Goal: Use online tool/utility: Utilize a website feature to perform a specific function

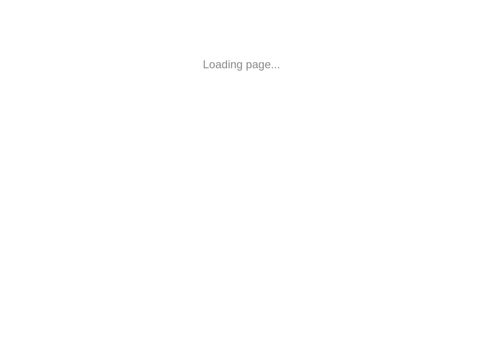
click at [136, 98] on html "Loading page..." at bounding box center [241, 64] width 483 height 129
click at [136, 98] on body "Loading page..." at bounding box center [241, 64] width 483 height 129
click at [129, 98] on body "Loading page..." at bounding box center [241, 64] width 483 height 129
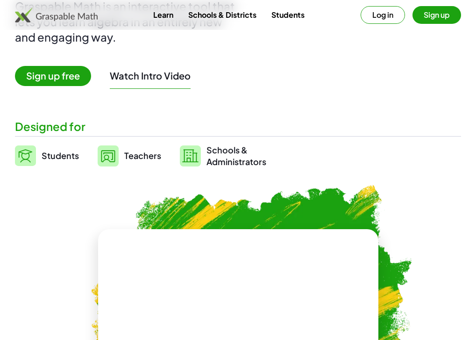
scroll to position [93, 0]
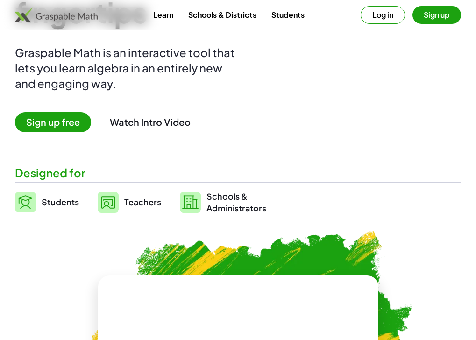
click at [27, 199] on img at bounding box center [25, 202] width 21 height 21
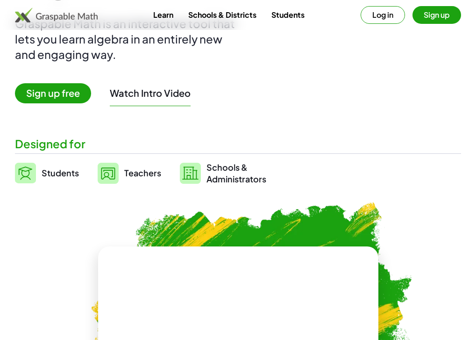
scroll to position [186, 0]
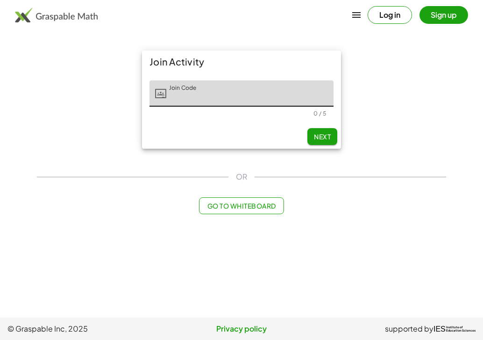
click at [217, 212] on button "Go to Whiteboard" at bounding box center [241, 205] width 85 height 17
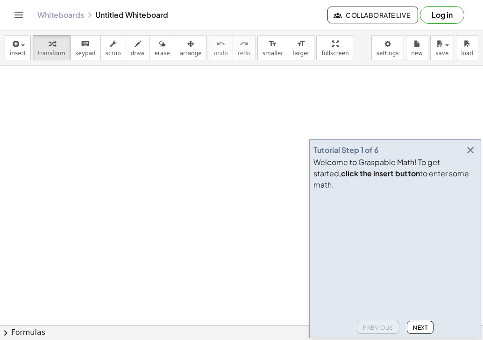
scroll to position [93, 0]
click at [26, 51] on button "insert" at bounding box center [18, 47] width 26 height 25
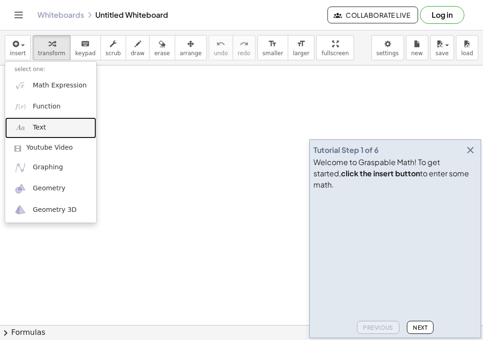
click at [72, 121] on link "Text" at bounding box center [50, 127] width 91 height 21
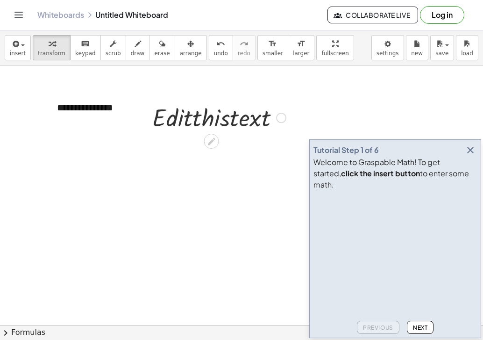
click at [267, 94] on div at bounding box center [241, 236] width 483 height 529
click at [77, 51] on span "keypad" at bounding box center [85, 53] width 21 height 7
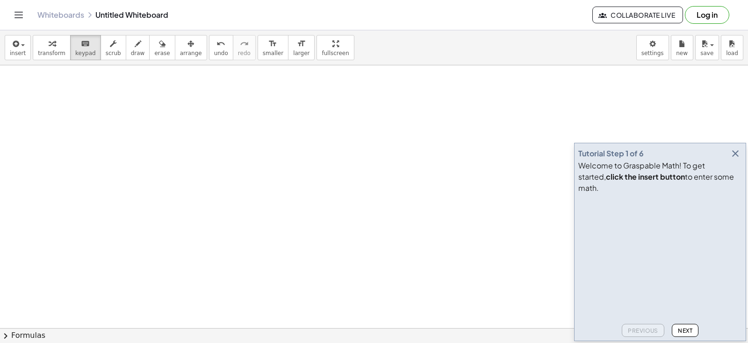
scroll to position [266, 0]
click at [483, 159] on icon "button" at bounding box center [734, 153] width 11 height 11
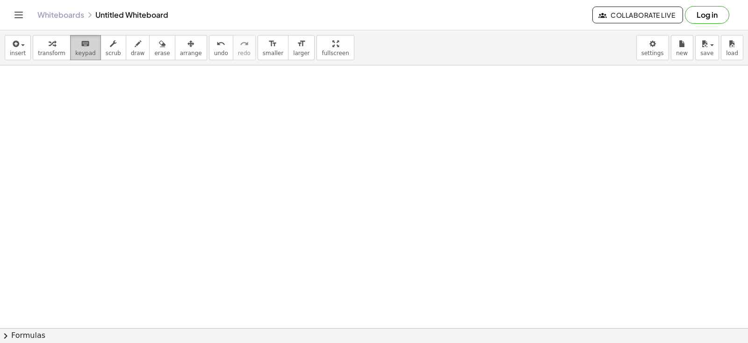
click at [81, 55] on span "keypad" at bounding box center [85, 53] width 21 height 7
click at [38, 55] on span "transform" at bounding box center [52, 53] width 28 height 7
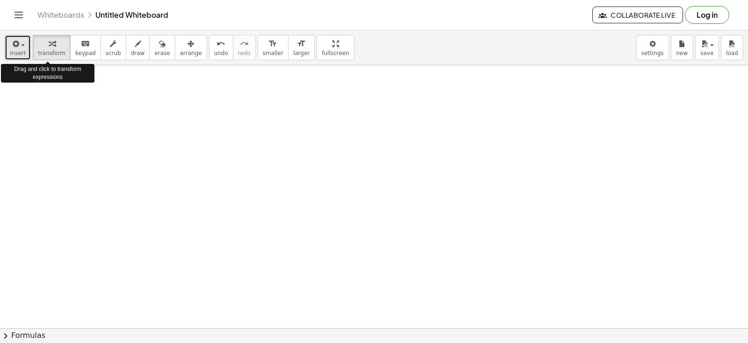
click at [14, 53] on span "insert" at bounding box center [18, 53] width 16 height 7
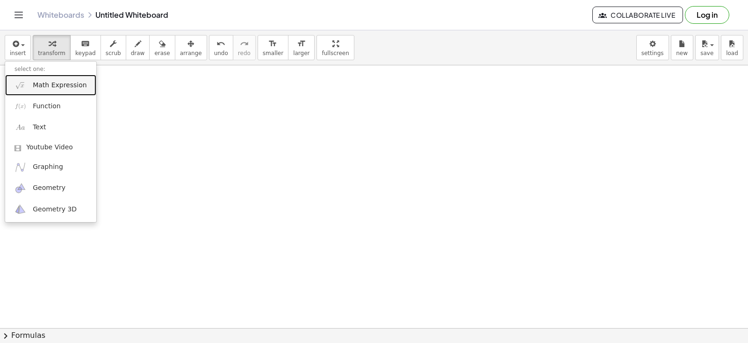
click at [61, 89] on span "Math Expression" at bounding box center [60, 85] width 54 height 9
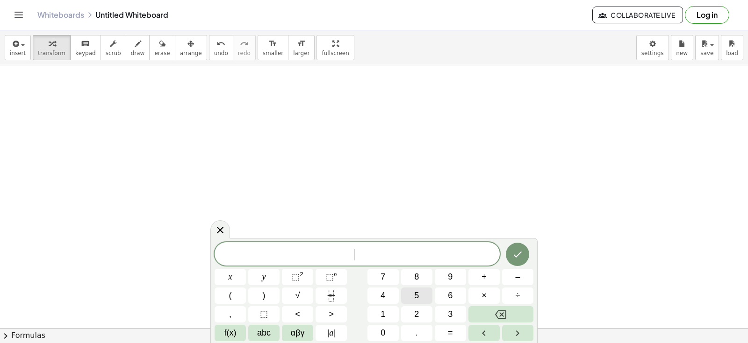
click at [422, 301] on button "5" at bounding box center [416, 296] width 31 height 16
click at [388, 328] on button "0" at bounding box center [382, 333] width 31 height 16
click at [483, 314] on button "Backspace" at bounding box center [500, 315] width 65 height 16
click at [464, 293] on button "6" at bounding box center [450, 296] width 31 height 16
click at [483, 318] on button "Backspace" at bounding box center [500, 315] width 65 height 16
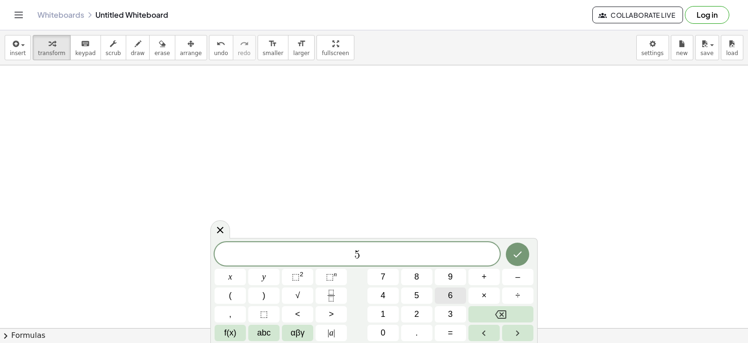
click at [445, 298] on button "6" at bounding box center [450, 296] width 31 height 16
click at [483, 336] on button "Right arrow" at bounding box center [517, 333] width 31 height 16
click at [483, 332] on button "Right arrow" at bounding box center [517, 333] width 31 height 16
click at [480, 332] on icon "Left arrow" at bounding box center [483, 333] width 11 height 11
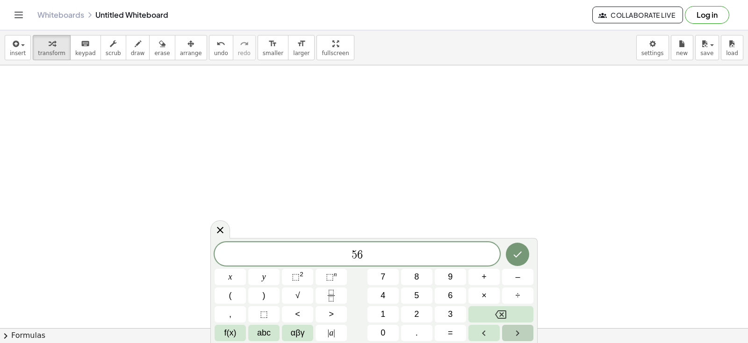
click at [483, 330] on icon "Right arrow" at bounding box center [517, 333] width 11 height 11
click at [416, 293] on span "5" at bounding box center [416, 296] width 5 height 13
click at [386, 330] on button "0" at bounding box center [382, 333] width 31 height 16
click at [483, 250] on icon "Done" at bounding box center [517, 254] width 11 height 11
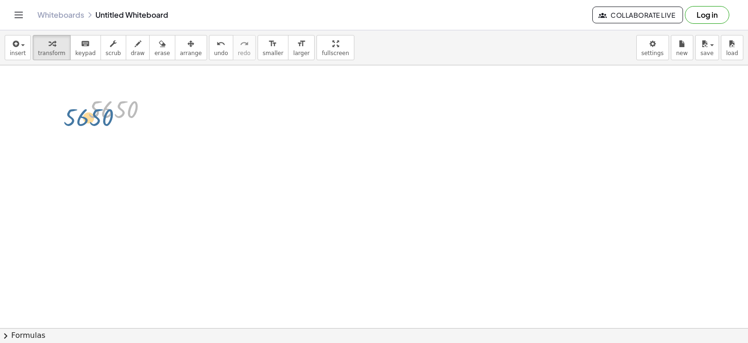
drag, startPoint x: 154, startPoint y: 100, endPoint x: 159, endPoint y: 112, distance: 12.8
click at [159, 112] on div at bounding box center [122, 109] width 76 height 31
drag, startPoint x: 108, startPoint y: 115, endPoint x: 747, endPoint y: 267, distance: 657.1
click at [483, 267] on div "**********" at bounding box center [374, 196] width 748 height 263
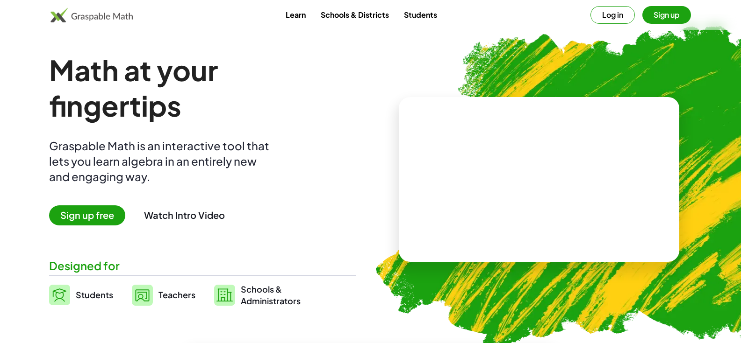
click at [57, 297] on img at bounding box center [59, 295] width 21 height 21
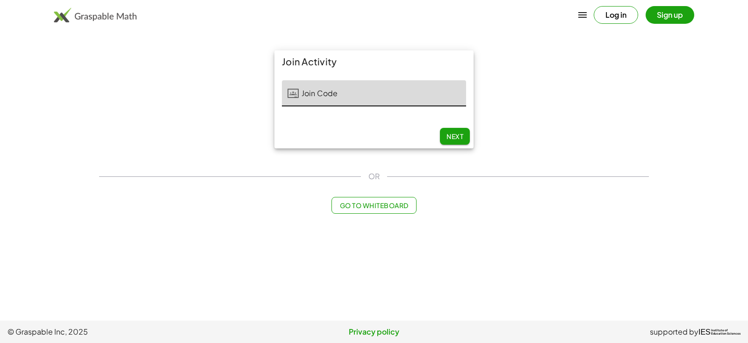
click at [60, 292] on main "Join Activity Join Code Join Code 0 / 5 Next OR Go to Whiteboard" at bounding box center [374, 160] width 748 height 321
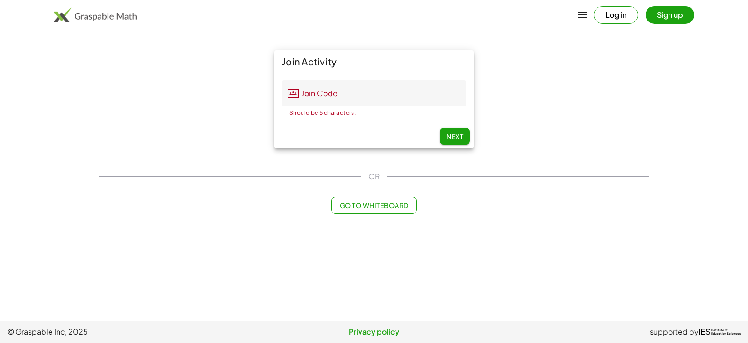
click at [377, 203] on span "Go to Whiteboard" at bounding box center [373, 205] width 69 height 8
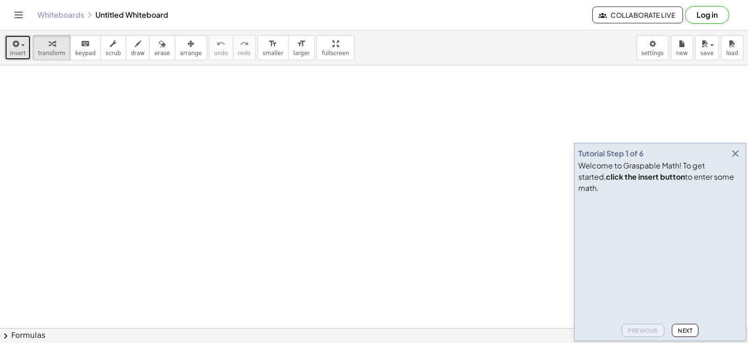
click at [16, 43] on icon "button" at bounding box center [15, 43] width 8 height 11
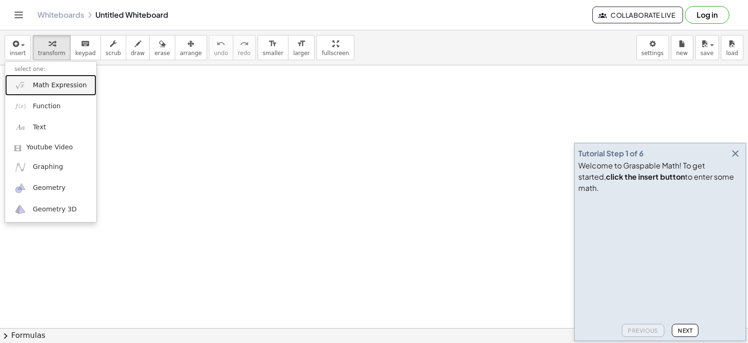
click at [63, 84] on span "Math Expression" at bounding box center [60, 85] width 54 height 9
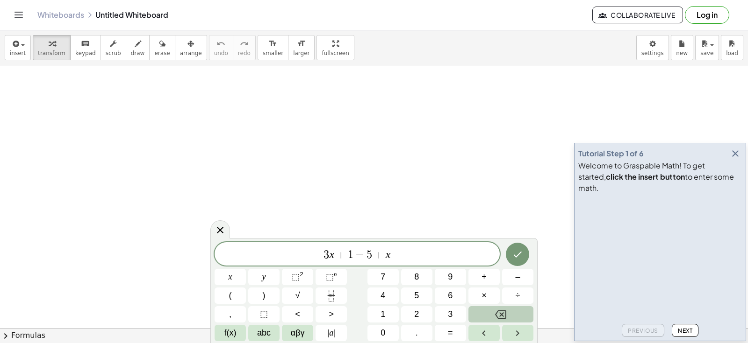
click at [501, 314] on icon "Backspace" at bounding box center [500, 315] width 11 height 8
click at [499, 313] on icon "Backspace" at bounding box center [500, 314] width 11 height 11
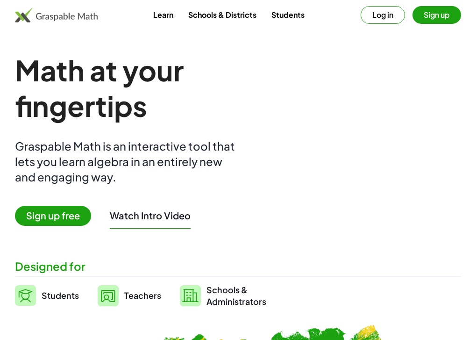
click at [28, 298] on img at bounding box center [25, 295] width 21 height 21
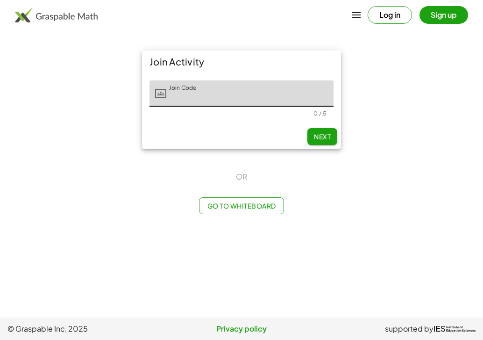
click at [242, 202] on span "Go to Whiteboard" at bounding box center [241, 205] width 69 height 8
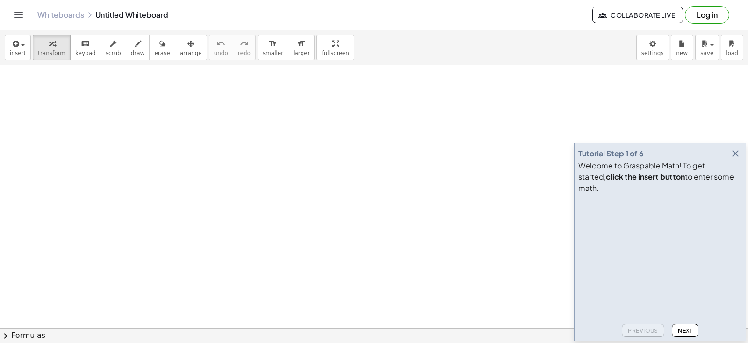
scroll to position [93, 0]
click at [7, 40] on button "insert" at bounding box center [18, 47] width 26 height 25
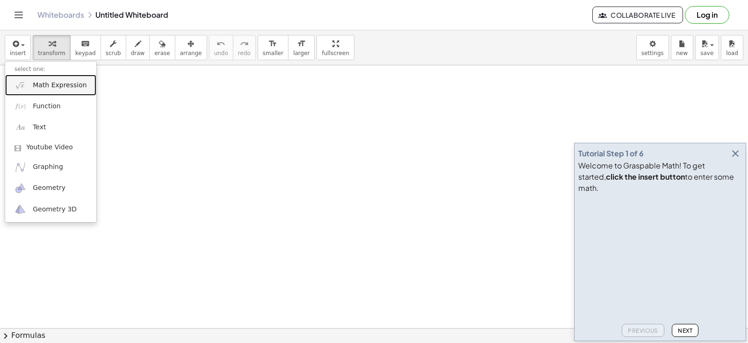
click at [71, 91] on link "Math Expression" at bounding box center [50, 85] width 91 height 21
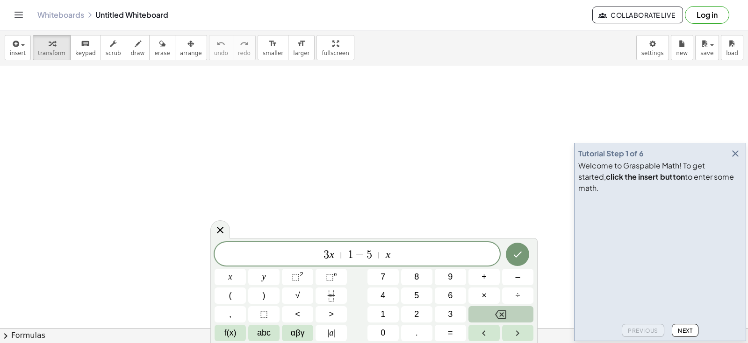
click at [476, 318] on button "Backspace" at bounding box center [500, 315] width 65 height 16
click at [476, 316] on button "Backspace" at bounding box center [500, 315] width 65 height 16
click at [476, 315] on button "Backspace" at bounding box center [500, 315] width 65 height 16
click at [476, 314] on button "Backspace" at bounding box center [500, 315] width 65 height 16
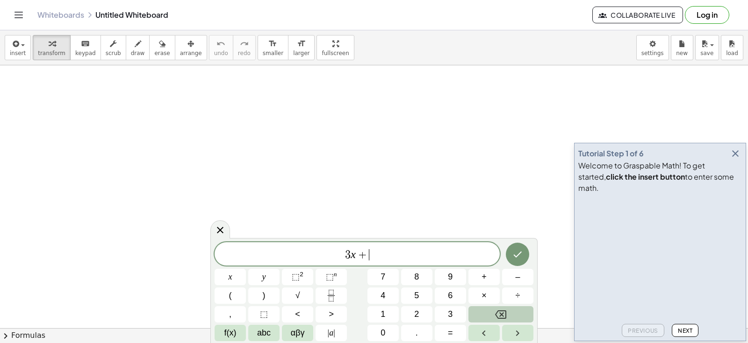
click at [476, 314] on button "Backspace" at bounding box center [500, 315] width 65 height 16
click at [476, 313] on icon "Backspace" at bounding box center [500, 314] width 11 height 11
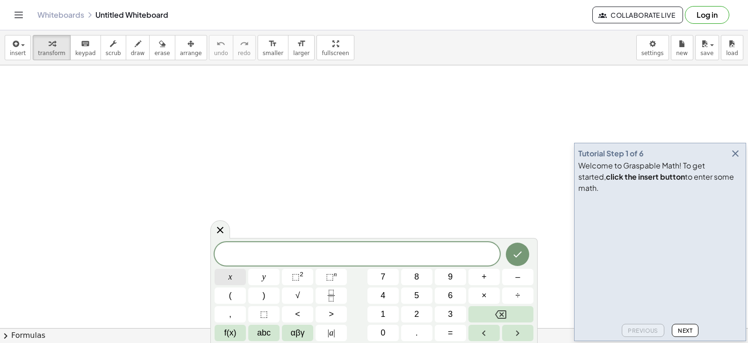
click at [233, 280] on button "x" at bounding box center [229, 277] width 31 height 16
click at [476, 280] on button "+" at bounding box center [483, 277] width 31 height 16
click at [422, 308] on button "2" at bounding box center [416, 315] width 31 height 16
click at [227, 277] on button "x" at bounding box center [229, 277] width 31 height 16
click at [476, 281] on span "–" at bounding box center [517, 277] width 5 height 13
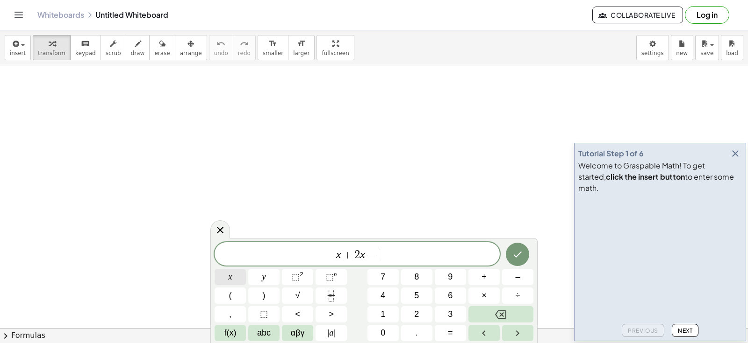
click at [228, 273] on button "x" at bounding box center [229, 277] width 31 height 16
click at [476, 249] on button "Done" at bounding box center [517, 254] width 23 height 23
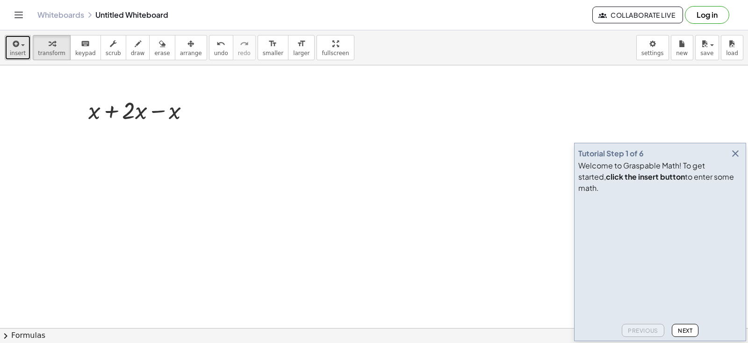
click at [21, 44] on div "button" at bounding box center [18, 43] width 16 height 11
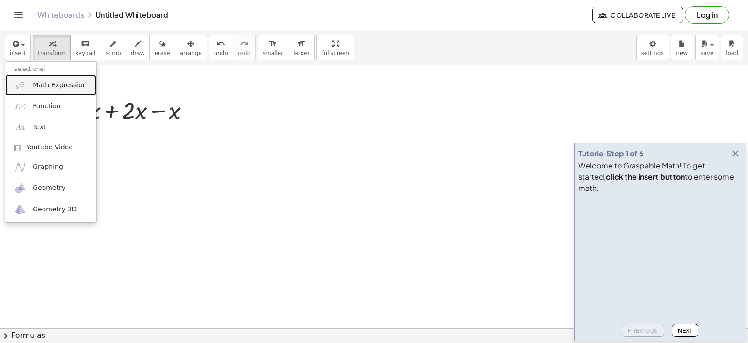
click at [70, 85] on span "Math Expression" at bounding box center [60, 85] width 54 height 9
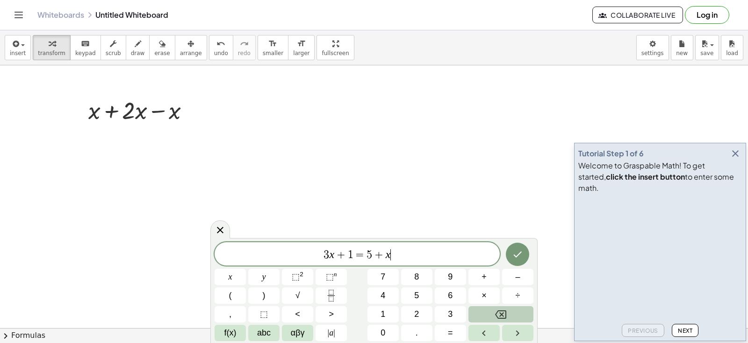
click at [476, 316] on button "Backspace" at bounding box center [500, 315] width 65 height 16
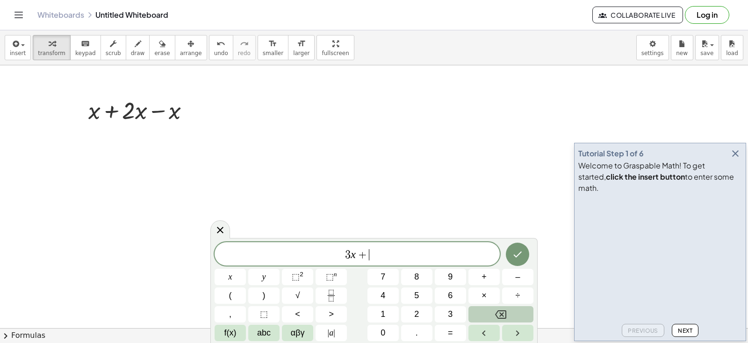
click at [476, 316] on button "Backspace" at bounding box center [500, 315] width 65 height 16
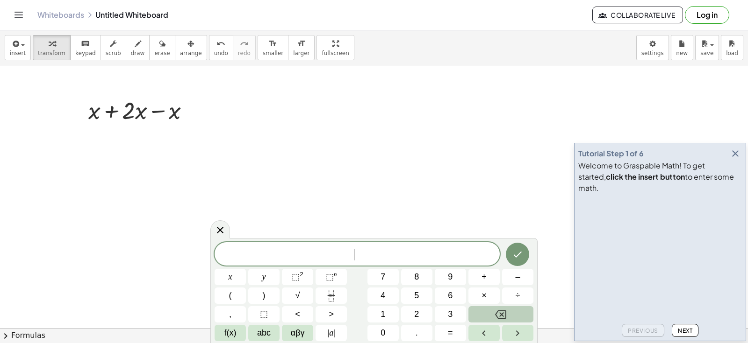
click at [476, 316] on button "Backspace" at bounding box center [500, 315] width 65 height 16
click at [413, 315] on button "2" at bounding box center [416, 315] width 31 height 16
click at [229, 272] on span "x" at bounding box center [230, 277] width 4 height 13
click at [476, 294] on button "÷" at bounding box center [517, 296] width 31 height 16
click at [448, 316] on span "3" at bounding box center [450, 314] width 5 height 13
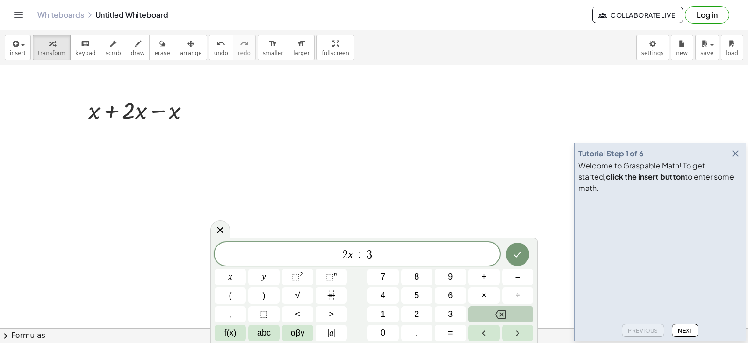
click at [476, 317] on button "Backspace" at bounding box center [500, 315] width 65 height 16
click at [476, 310] on button "Backspace" at bounding box center [500, 315] width 65 height 16
click at [476, 277] on button "+" at bounding box center [483, 277] width 31 height 16
click at [440, 318] on button "3" at bounding box center [450, 315] width 31 height 16
click at [476, 295] on span "×" at bounding box center [483, 296] width 5 height 13
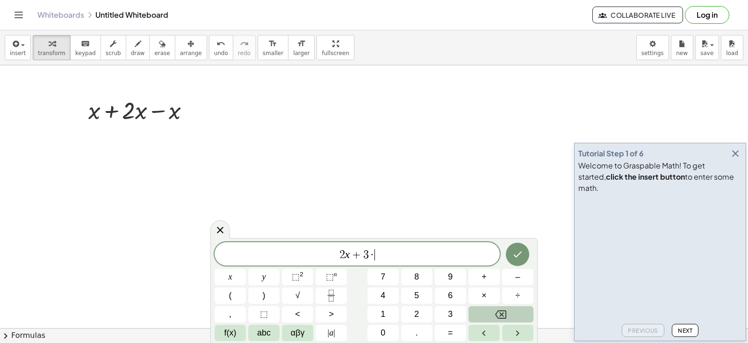
click at [476, 314] on button "Backspace" at bounding box center [500, 315] width 65 height 16
click at [232, 273] on button "x" at bounding box center [229, 277] width 31 height 16
click at [452, 328] on button "=" at bounding box center [450, 333] width 31 height 16
click at [387, 317] on button "1" at bounding box center [382, 315] width 31 height 16
click at [389, 331] on button "0" at bounding box center [382, 333] width 31 height 16
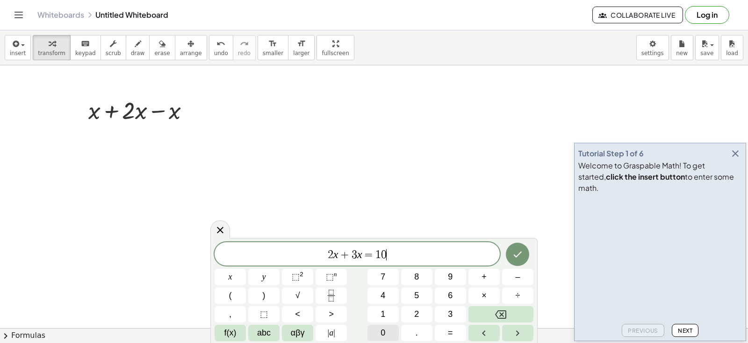
click at [389, 331] on button "0" at bounding box center [382, 333] width 31 height 16
click at [476, 319] on button "Backspace" at bounding box center [500, 315] width 65 height 16
click at [476, 250] on icon "Done" at bounding box center [517, 254] width 11 height 11
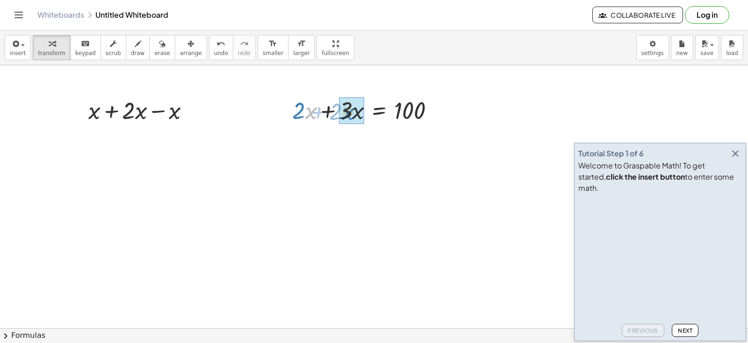
drag, startPoint x: 305, startPoint y: 109, endPoint x: 342, endPoint y: 110, distance: 36.9
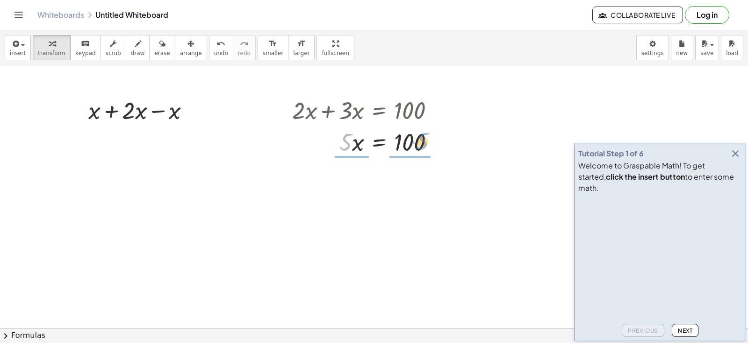
drag, startPoint x: 348, startPoint y: 145, endPoint x: 425, endPoint y: 144, distance: 76.6
click at [425, 144] on div at bounding box center [366, 142] width 159 height 32
drag, startPoint x: 350, startPoint y: 175, endPoint x: 355, endPoint y: 176, distance: 5.7
click at [355, 176] on div at bounding box center [366, 180] width 159 height 47
click at [412, 175] on div at bounding box center [366, 180] width 159 height 47
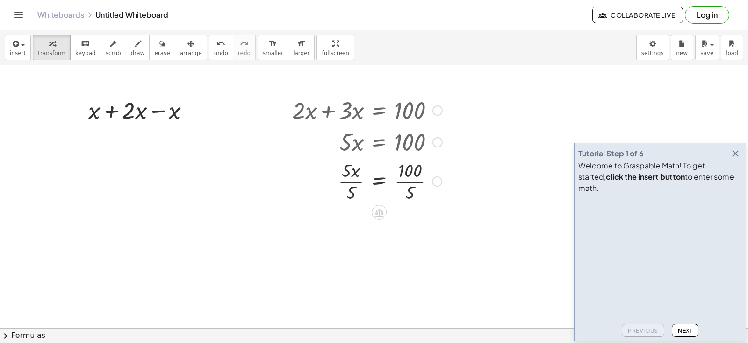
click at [414, 178] on div at bounding box center [366, 180] width 159 height 47
click at [351, 227] on div at bounding box center [366, 227] width 159 height 47
click at [357, 228] on div at bounding box center [366, 227] width 159 height 31
click at [5, 46] on button "insert" at bounding box center [18, 47] width 26 height 25
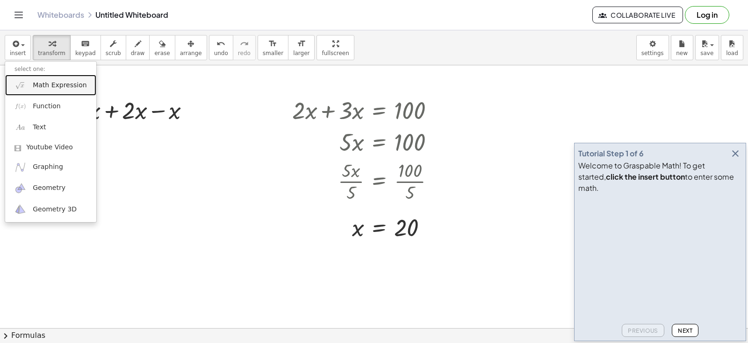
click at [48, 86] on span "Math Expression" at bounding box center [60, 85] width 54 height 9
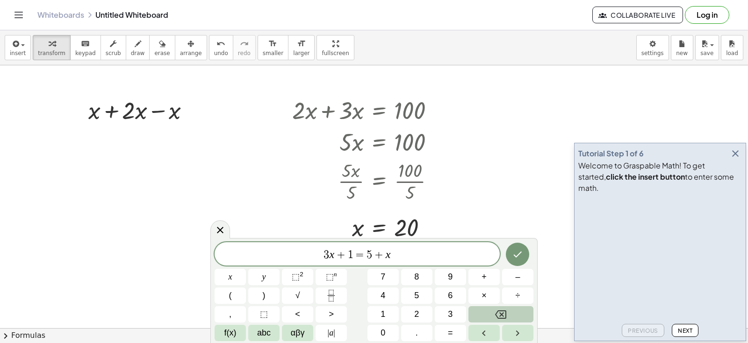
click at [476, 311] on button "Backspace" at bounding box center [500, 315] width 65 height 16
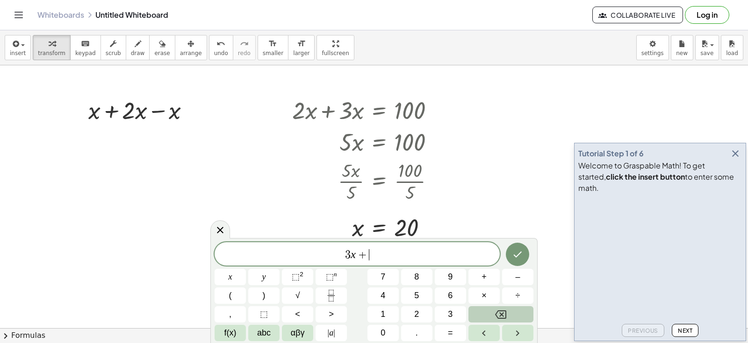
click at [476, 311] on button "Backspace" at bounding box center [500, 315] width 65 height 16
click at [476, 315] on button "Backspace" at bounding box center [500, 315] width 65 height 16
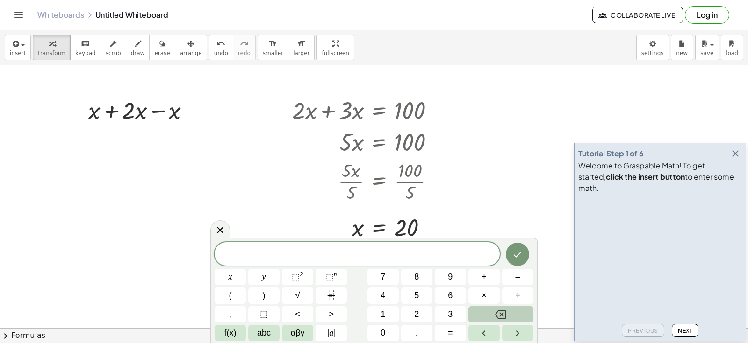
click at [476, 315] on button "Backspace" at bounding box center [500, 315] width 65 height 16
click at [476, 312] on button "Backspace" at bounding box center [500, 315] width 65 height 16
click at [235, 282] on button "x" at bounding box center [229, 277] width 31 height 16
click at [476, 278] on span "+" at bounding box center [483, 277] width 5 height 13
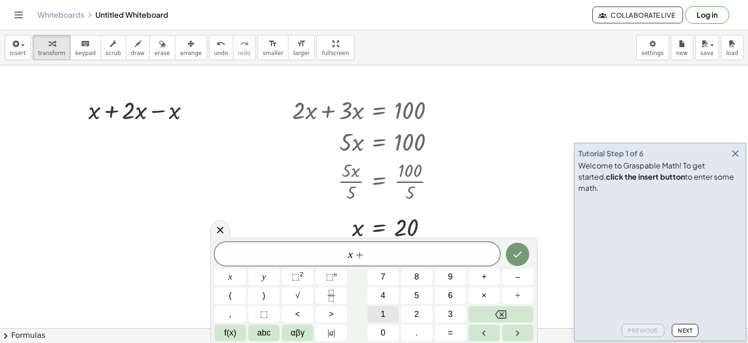
click at [382, 316] on span "1" at bounding box center [382, 314] width 5 height 13
click at [476, 310] on button "Backspace" at bounding box center [500, 315] width 65 height 16
click at [232, 278] on span "x" at bounding box center [230, 277] width 4 height 13
click at [476, 279] on span "+" at bounding box center [483, 277] width 5 height 13
click at [384, 322] on button "1" at bounding box center [382, 315] width 31 height 16
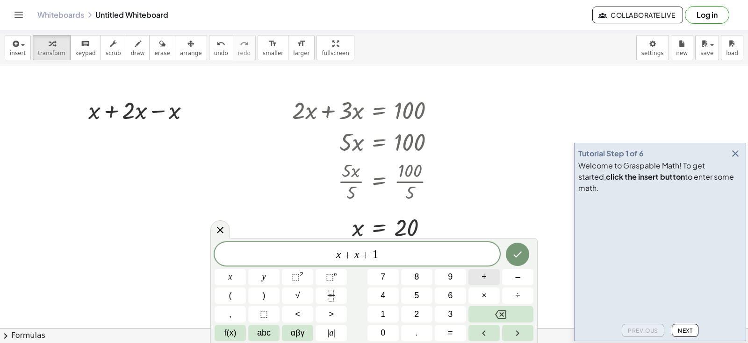
click at [476, 279] on button "+" at bounding box center [483, 277] width 31 height 16
click at [234, 279] on button "x" at bounding box center [229, 277] width 31 height 16
click at [476, 279] on button "+" at bounding box center [483, 277] width 31 height 16
click at [412, 317] on button "2" at bounding box center [416, 315] width 31 height 16
click at [476, 282] on span "+" at bounding box center [483, 277] width 5 height 13
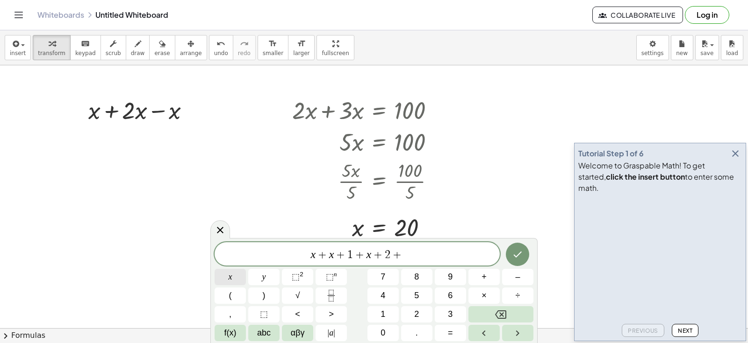
click at [235, 281] on button "x" at bounding box center [229, 277] width 31 height 16
click at [476, 281] on button "+" at bounding box center [483, 277] width 31 height 16
click at [454, 310] on button "3" at bounding box center [450, 315] width 31 height 16
click at [476, 281] on span "+" at bounding box center [483, 277] width 5 height 13
click at [231, 276] on span "x" at bounding box center [230, 277] width 4 height 13
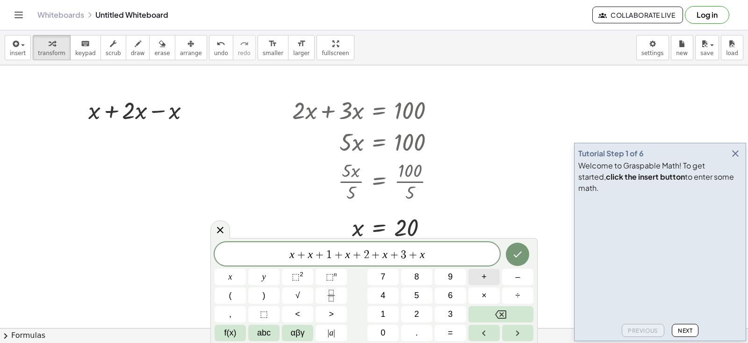
click at [476, 277] on button "+" at bounding box center [483, 277] width 31 height 16
click at [387, 298] on button "4" at bounding box center [382, 296] width 31 height 16
click at [452, 333] on span "=" at bounding box center [450, 333] width 5 height 13
click at [390, 314] on button "1" at bounding box center [382, 315] width 31 height 16
click at [420, 278] on button "8" at bounding box center [416, 277] width 31 height 16
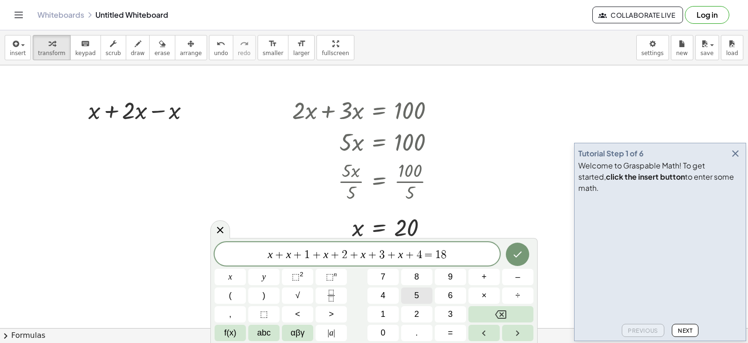
click at [413, 297] on button "5" at bounding box center [416, 296] width 31 height 16
click at [476, 251] on icon "Done" at bounding box center [517, 254] width 11 height 11
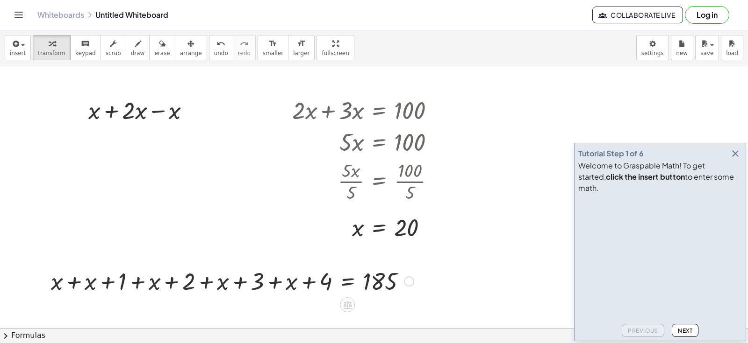
click at [92, 286] on div at bounding box center [232, 281] width 372 height 32
click at [161, 288] on div at bounding box center [242, 281] width 351 height 32
drag, startPoint x: 184, startPoint y: 278, endPoint x: 193, endPoint y: 277, distance: 9.4
click at [187, 277] on div at bounding box center [242, 281] width 351 height 32
drag, startPoint x: 193, startPoint y: 277, endPoint x: 217, endPoint y: 287, distance: 25.8
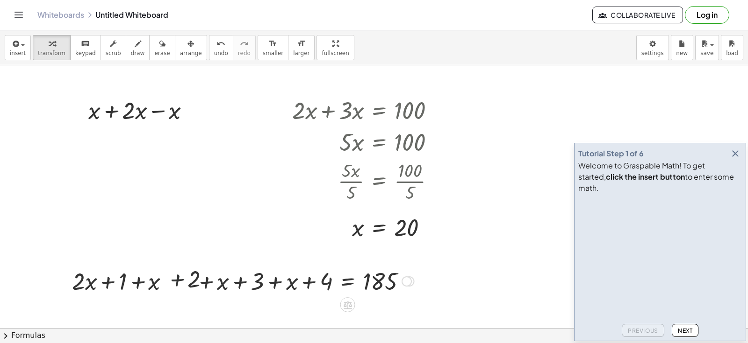
click at [202, 281] on div at bounding box center [242, 281] width 351 height 32
click at [217, 287] on div at bounding box center [242, 281] width 351 height 32
drag, startPoint x: 223, startPoint y: 283, endPoint x: 228, endPoint y: 281, distance: 5.6
click at [228, 281] on div at bounding box center [242, 281] width 351 height 32
drag, startPoint x: 233, startPoint y: 278, endPoint x: 243, endPoint y: 284, distance: 11.7
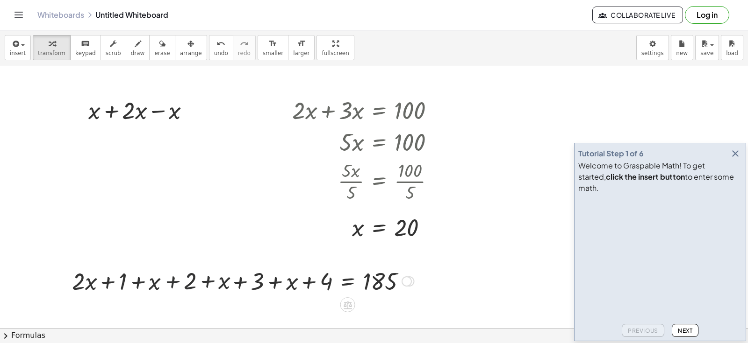
click at [233, 278] on div at bounding box center [242, 281] width 351 height 32
drag, startPoint x: 244, startPoint y: 284, endPoint x: 264, endPoint y: 282, distance: 19.7
click at [251, 282] on div at bounding box center [242, 281] width 351 height 32
drag, startPoint x: 264, startPoint y: 282, endPoint x: 289, endPoint y: 288, distance: 25.5
click at [270, 283] on div at bounding box center [242, 281] width 351 height 32
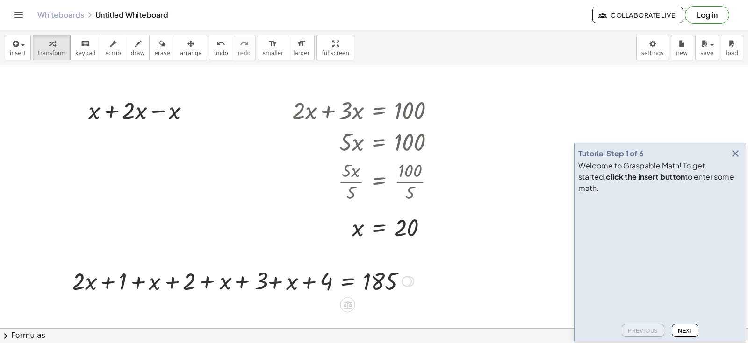
click at [298, 290] on div at bounding box center [242, 281] width 351 height 32
drag, startPoint x: 304, startPoint y: 287, endPoint x: 323, endPoint y: 285, distance: 19.7
click at [307, 286] on div at bounding box center [242, 281] width 351 height 32
click at [329, 285] on div at bounding box center [242, 281] width 351 height 32
drag, startPoint x: 346, startPoint y: 284, endPoint x: 341, endPoint y: 286, distance: 5.0
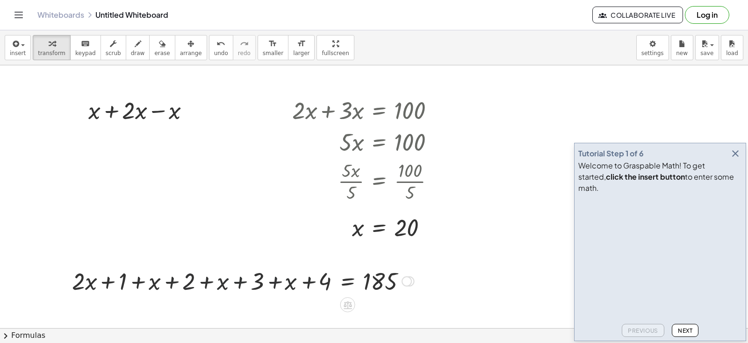
click at [343, 285] on div at bounding box center [242, 281] width 351 height 32
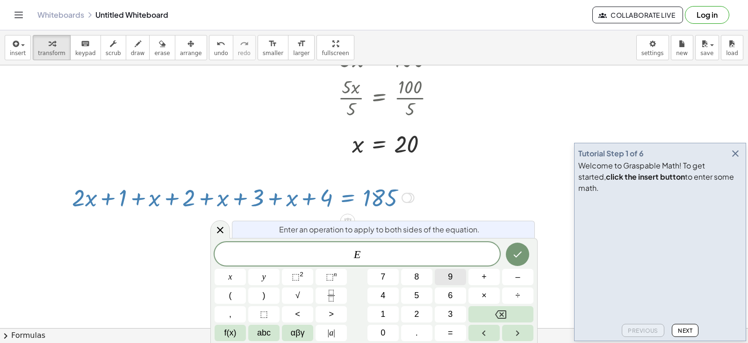
scroll to position [178, 0]
click at [476, 190] on div at bounding box center [374, 152] width 748 height 529
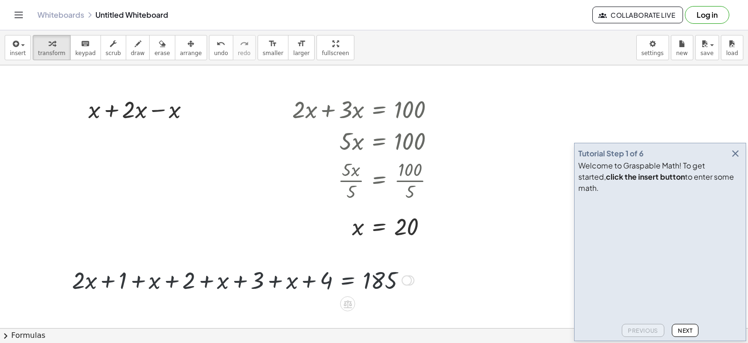
scroll to position [93, 0]
click at [151, 281] on div at bounding box center [242, 281] width 351 height 32
click at [156, 285] on div at bounding box center [242, 281] width 351 height 32
click at [107, 286] on div at bounding box center [242, 281] width 351 height 32
drag, startPoint x: 189, startPoint y: 286, endPoint x: 124, endPoint y: 288, distance: 65.5
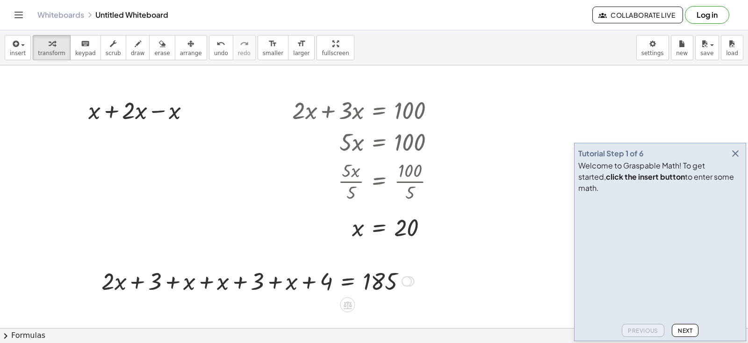
click at [269, 284] on div at bounding box center [257, 281] width 321 height 32
click at [263, 286] on div at bounding box center [257, 281] width 321 height 32
click at [220, 276] on div at bounding box center [257, 281] width 321 height 32
click at [223, 283] on div at bounding box center [268, 281] width 301 height 32
drag, startPoint x: 256, startPoint y: 282, endPoint x: 209, endPoint y: 284, distance: 46.3
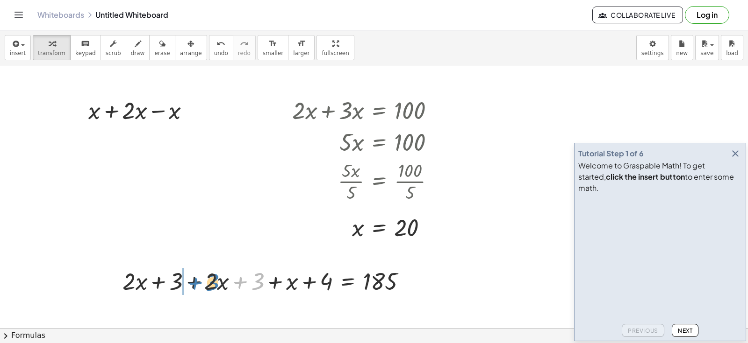
click at [209, 284] on div at bounding box center [268, 281] width 301 height 32
drag, startPoint x: 325, startPoint y: 280, endPoint x: 320, endPoint y: 281, distance: 4.7
click at [320, 281] on div at bounding box center [268, 281] width 301 height 32
click at [288, 286] on div at bounding box center [268, 281] width 301 height 32
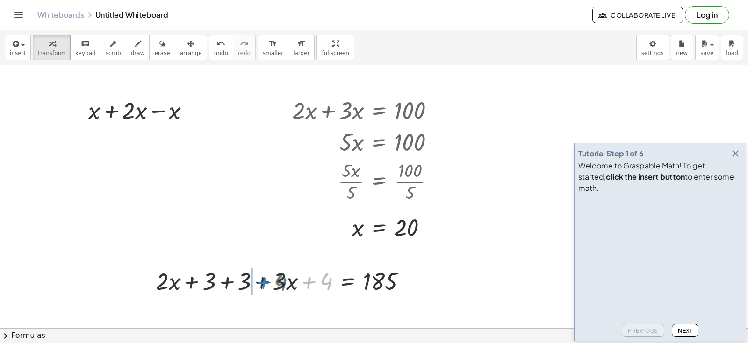
drag, startPoint x: 317, startPoint y: 286, endPoint x: 268, endPoint y: 286, distance: 49.1
click at [268, 286] on div at bounding box center [285, 281] width 268 height 32
click at [389, 280] on div at bounding box center [285, 281] width 268 height 32
click at [305, 282] on div at bounding box center [285, 281] width 268 height 32
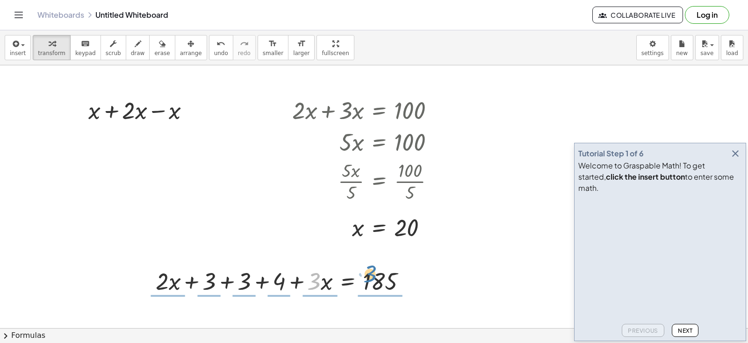
drag, startPoint x: 316, startPoint y: 278, endPoint x: 384, endPoint y: 277, distance: 67.3
click at [388, 273] on div at bounding box center [285, 281] width 268 height 32
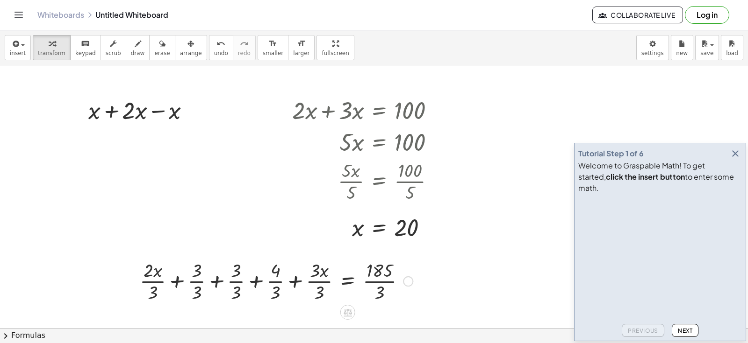
click at [279, 280] on div at bounding box center [276, 280] width 282 height 47
drag, startPoint x: 267, startPoint y: 284, endPoint x: 252, endPoint y: 284, distance: 14.5
click at [256, 285] on div at bounding box center [276, 280] width 282 height 47
click at [241, 280] on div at bounding box center [276, 280] width 282 height 47
drag, startPoint x: 234, startPoint y: 279, endPoint x: 225, endPoint y: 280, distance: 9.4
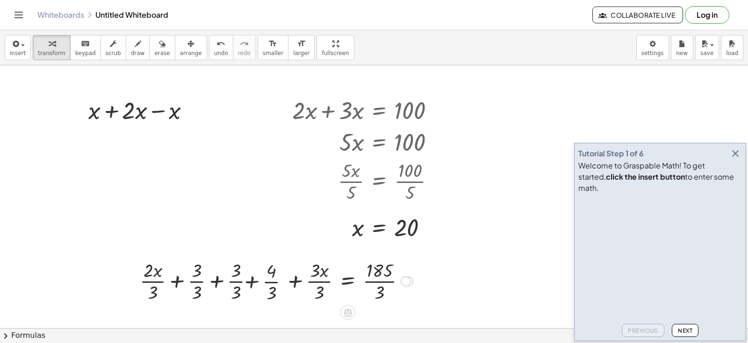
click at [233, 279] on div at bounding box center [276, 280] width 282 height 47
drag, startPoint x: 225, startPoint y: 280, endPoint x: 208, endPoint y: 281, distance: 16.8
click at [210, 281] on div at bounding box center [280, 280] width 273 height 47
drag, startPoint x: 203, startPoint y: 281, endPoint x: 172, endPoint y: 284, distance: 30.5
click at [183, 285] on div at bounding box center [280, 280] width 273 height 47
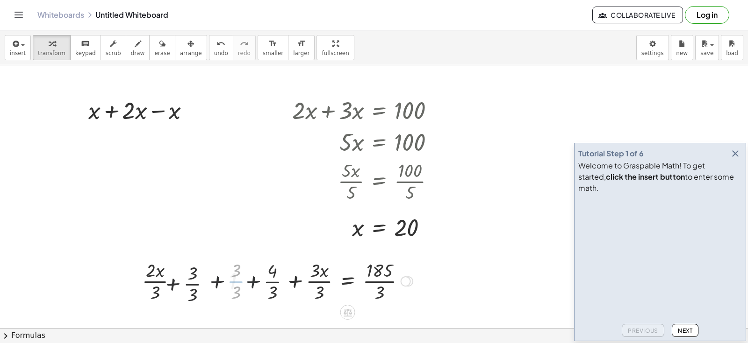
drag, startPoint x: 172, startPoint y: 284, endPoint x: 150, endPoint y: 280, distance: 22.7
click at [167, 284] on div at bounding box center [280, 280] width 273 height 47
click at [148, 279] on div at bounding box center [142, 280] width 14 height 51
drag, startPoint x: 152, startPoint y: 278, endPoint x: 169, endPoint y: 278, distance: 16.4
click at [162, 278] on div at bounding box center [280, 280] width 273 height 47
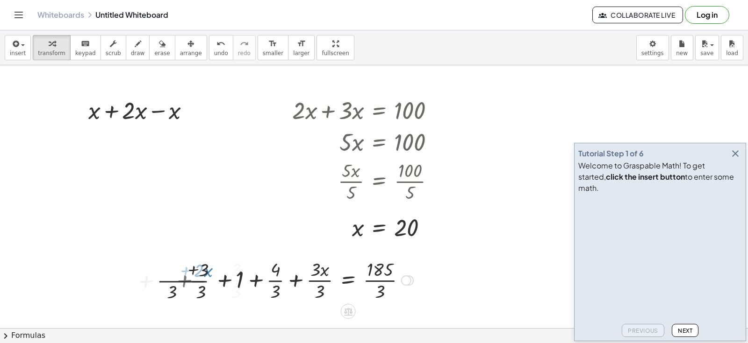
drag, startPoint x: 238, startPoint y: 276, endPoint x: 251, endPoint y: 278, distance: 12.8
click at [242, 276] on div at bounding box center [288, 280] width 260 height 47
drag, startPoint x: 263, startPoint y: 282, endPoint x: 293, endPoint y: 285, distance: 30.5
click at [285, 285] on div at bounding box center [288, 280] width 260 height 47
drag, startPoint x: 293, startPoint y: 285, endPoint x: 302, endPoint y: 283, distance: 9.4
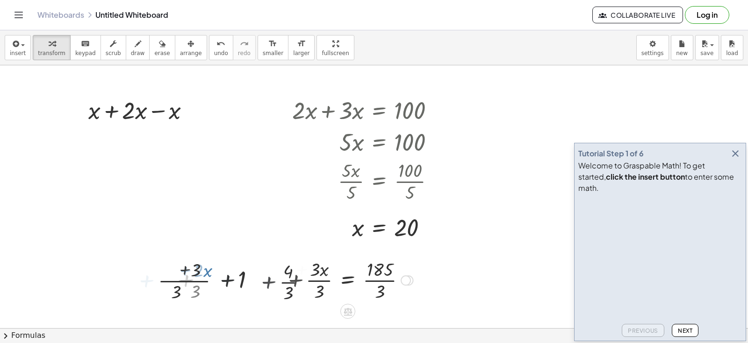
click at [293, 285] on div at bounding box center [294, 280] width 247 height 47
drag, startPoint x: 306, startPoint y: 283, endPoint x: 342, endPoint y: 283, distance: 36.0
click at [311, 284] on div at bounding box center [294, 280] width 247 height 47
click at [342, 283] on div at bounding box center [294, 280] width 247 height 47
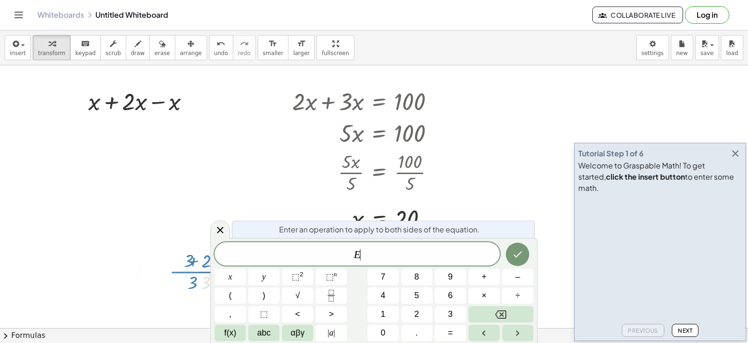
click at [342, 283] on button "⬚ n" at bounding box center [330, 277] width 31 height 16
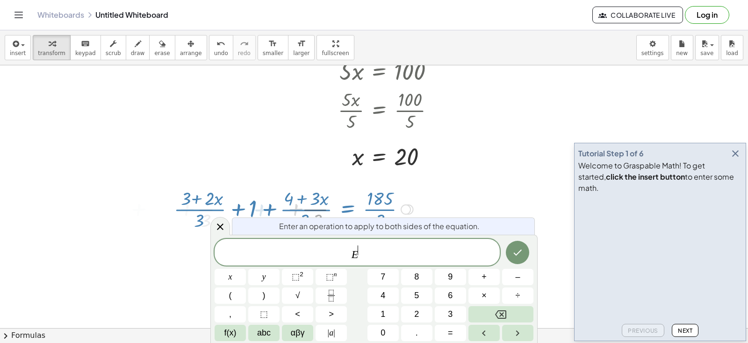
click at [355, 282] on div "E ​ x y ⬚ 2 ⬚ n 7 8 9 + – ( ) √ 4 5 6 × ÷ , ⬚ < > 1 2 3 f(x) abc αβγ | a | 0 . =" at bounding box center [373, 290] width 319 height 102
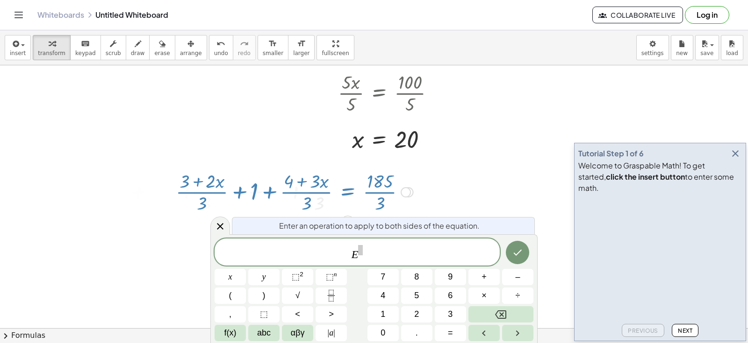
scroll to position [184, 0]
drag, startPoint x: 313, startPoint y: 176, endPoint x: 320, endPoint y: 176, distance: 7.5
click at [314, 176] on div at bounding box center [294, 189] width 247 height 47
drag, startPoint x: 320, startPoint y: 176, endPoint x: 307, endPoint y: 182, distance: 13.8
click at [318, 176] on div at bounding box center [294, 189] width 247 height 47
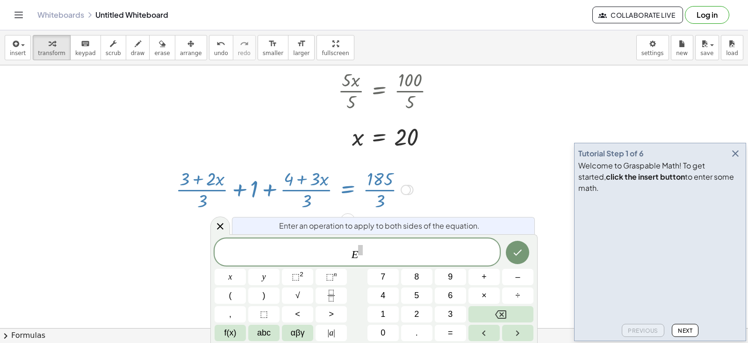
click at [476, 185] on div at bounding box center [374, 145] width 748 height 529
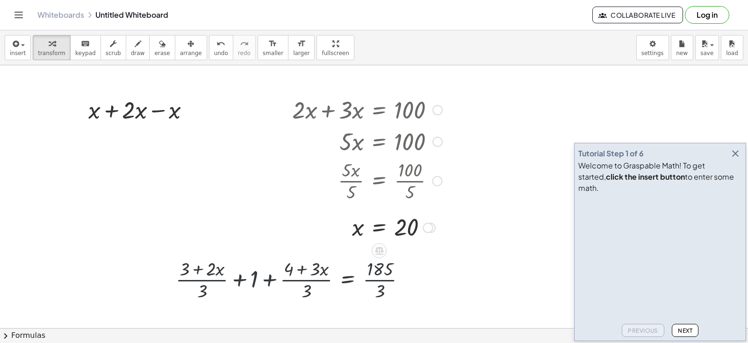
scroll to position [93, 0]
drag, startPoint x: 409, startPoint y: 278, endPoint x: 236, endPoint y: 268, distance: 172.7
click at [236, 268] on div at bounding box center [294, 280] width 247 height 47
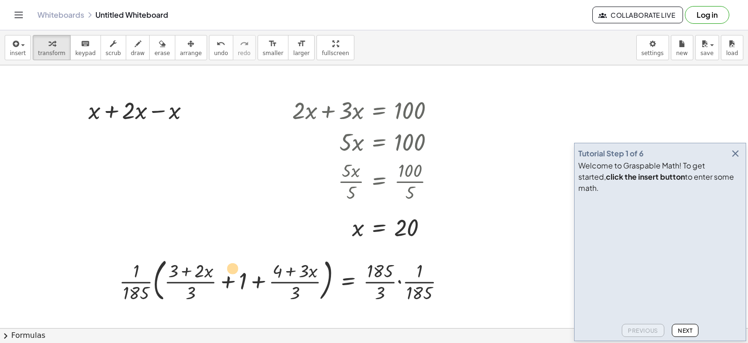
drag, startPoint x: 210, startPoint y: 272, endPoint x: 318, endPoint y: 271, distance: 107.9
click at [299, 271] on div at bounding box center [285, 280] width 343 height 50
drag, startPoint x: 371, startPoint y: 269, endPoint x: 284, endPoint y: 260, distance: 87.4
click at [305, 260] on div at bounding box center [285, 280] width 343 height 50
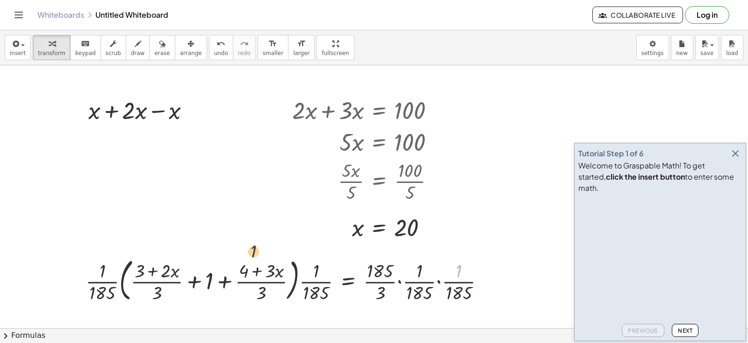
drag, startPoint x: 443, startPoint y: 275, endPoint x: 190, endPoint y: 267, distance: 253.4
click at [176, 262] on div at bounding box center [289, 280] width 416 height 50
drag, startPoint x: 382, startPoint y: 272, endPoint x: 293, endPoint y: 279, distance: 88.6
click at [265, 267] on div at bounding box center [289, 280] width 416 height 50
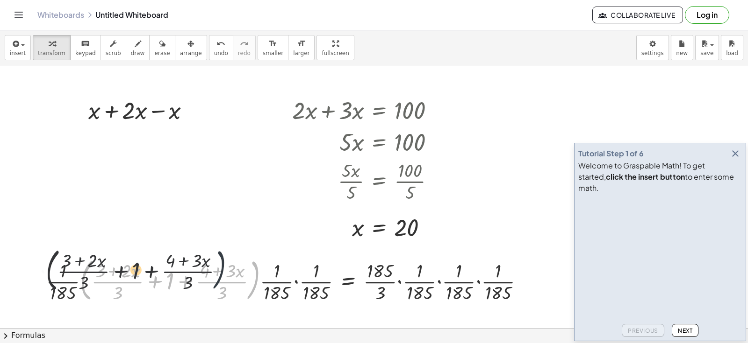
click at [257, 287] on div at bounding box center [289, 280] width 494 height 50
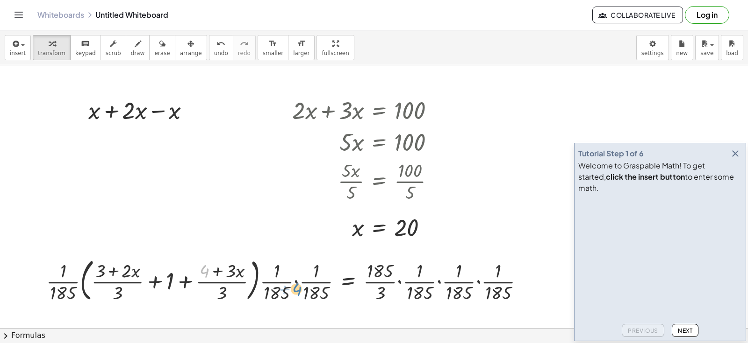
drag, startPoint x: 192, startPoint y: 260, endPoint x: 270, endPoint y: 268, distance: 78.0
click at [284, 268] on div at bounding box center [289, 280] width 494 height 50
drag, startPoint x: 202, startPoint y: 254, endPoint x: 241, endPoint y: 272, distance: 43.3
click at [241, 272] on div "+ x + x + 1 + x + 2 + x + 3 + x + 4 = 185 + · 2 · x + 1 + x + 2 + x + 3 + x + 4…" at bounding box center [285, 279] width 506 height 55
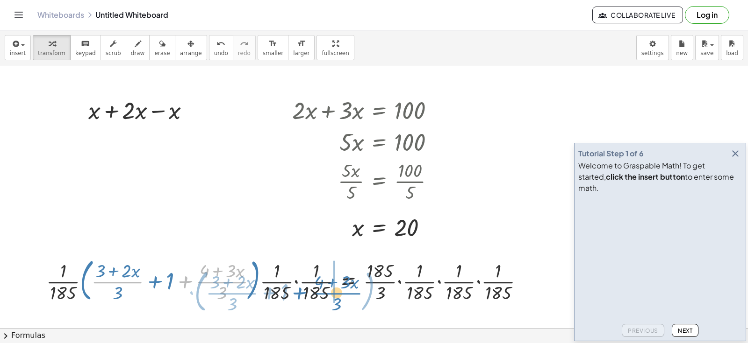
drag, startPoint x: 221, startPoint y: 283, endPoint x: 331, endPoint y: 287, distance: 109.9
click at [332, 287] on div at bounding box center [289, 280] width 494 height 50
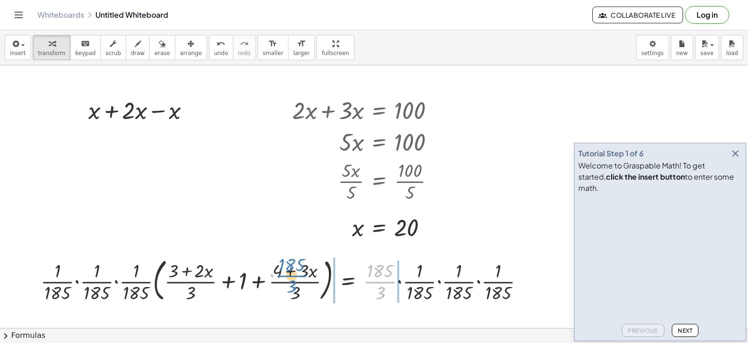
drag, startPoint x: 384, startPoint y: 283, endPoint x: 311, endPoint y: 282, distance: 72.9
click at [311, 282] on div at bounding box center [286, 280] width 500 height 50
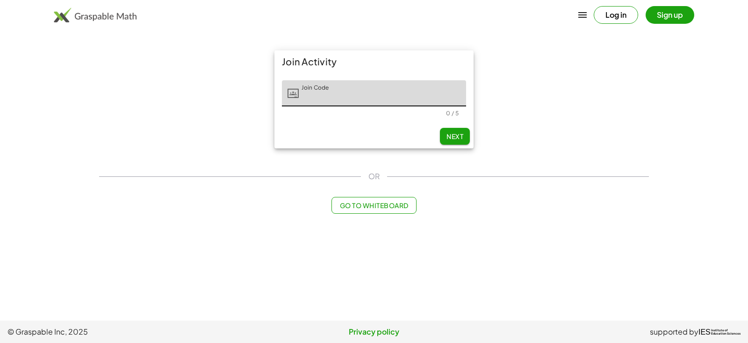
click at [396, 217] on div "Join Activity Join Code Join Code 0 / 5 Next OR Go to Whiteboard" at bounding box center [373, 132] width 561 height 175
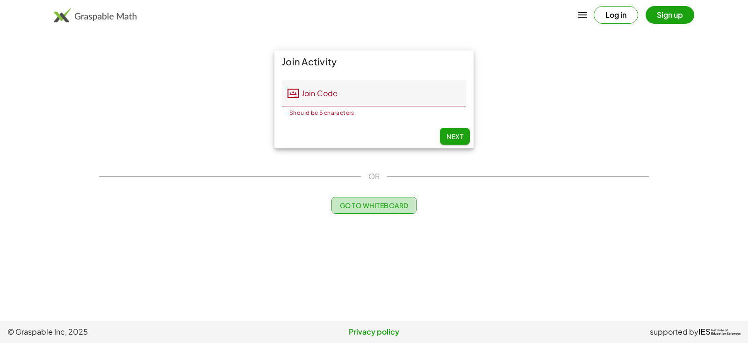
drag, startPoint x: 396, startPoint y: 212, endPoint x: 384, endPoint y: 203, distance: 15.0
click at [390, 206] on button "Go to Whiteboard" at bounding box center [373, 205] width 85 height 17
